Goal: Information Seeking & Learning: Learn about a topic

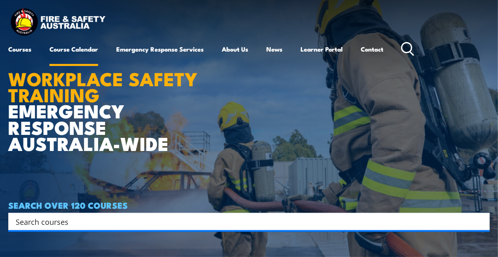
click at [79, 51] on link "Course Calendar" at bounding box center [73, 49] width 49 height 20
click at [99, 221] on input "Search input" at bounding box center [244, 221] width 456 height 12
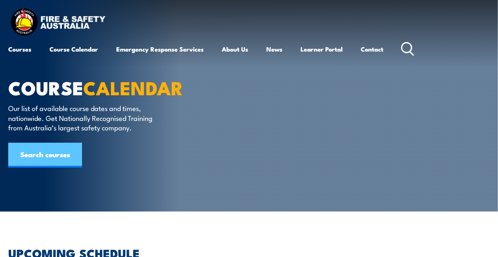
click at [63, 152] on link "Search courses" at bounding box center [45, 155] width 74 height 25
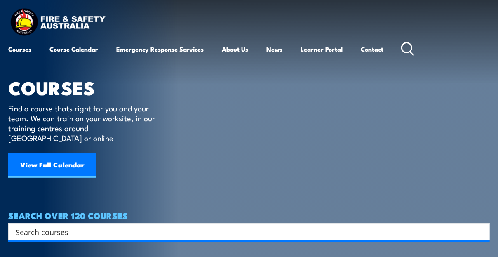
click at [145, 226] on input "Search input" at bounding box center [244, 232] width 456 height 12
paste input "Fire Investigation training"
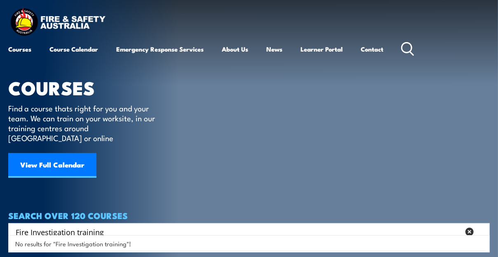
type input "Fire Investigation training"
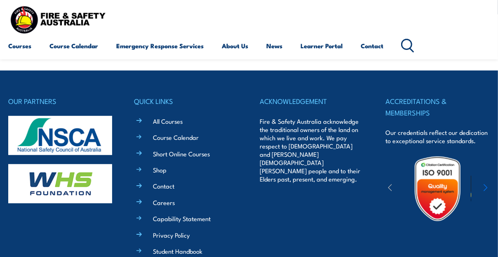
scroll to position [206, 0]
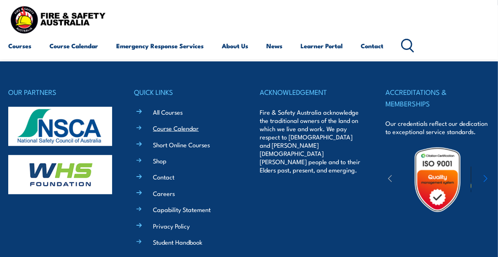
click at [181, 129] on link "Course Calendar" at bounding box center [176, 128] width 46 height 9
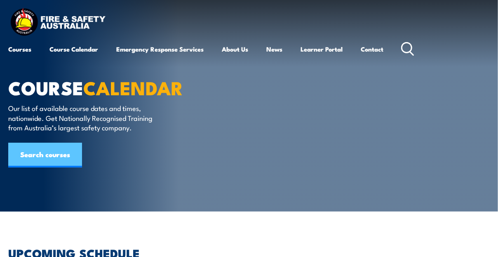
click at [65, 159] on link "Search courses" at bounding box center [45, 155] width 74 height 25
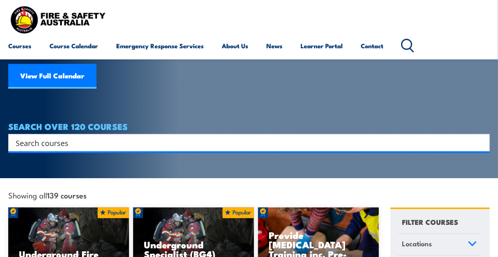
scroll to position [124, 0]
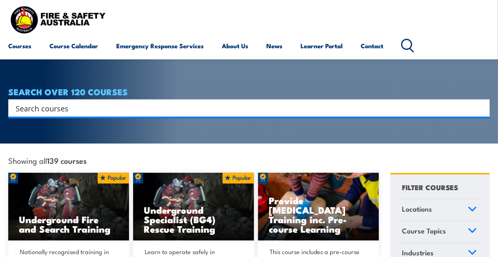
click at [126, 104] on div "Search" at bounding box center [249, 107] width 482 height 17
click at [120, 102] on input "Search input" at bounding box center [244, 108] width 456 height 12
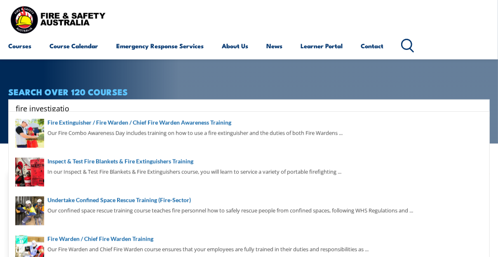
type input "fire investigation"
